Goal: Task Accomplishment & Management: Use online tool/utility

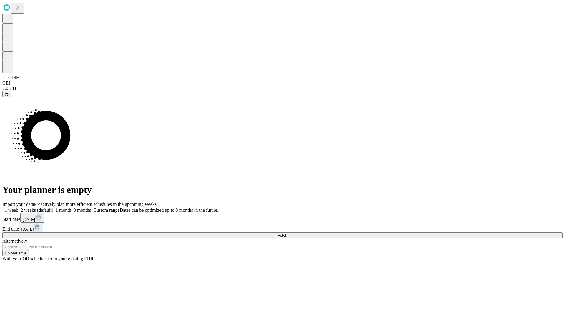
click at [287, 233] on span "Fetch" at bounding box center [282, 235] width 10 height 4
